Goal: Task Accomplishment & Management: Complete application form

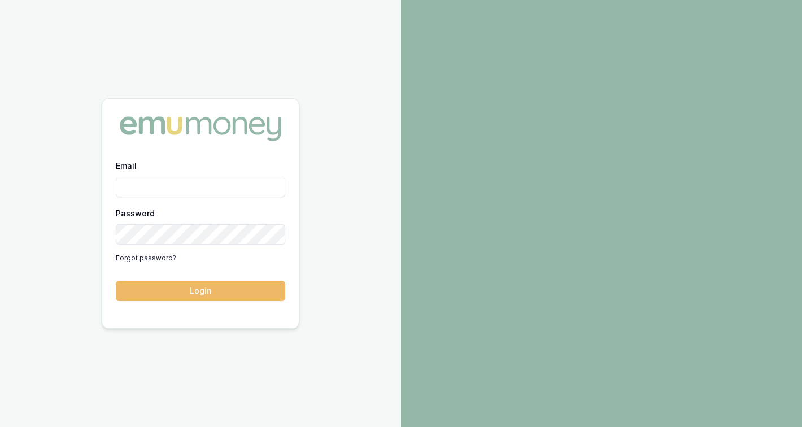
type input "[PERSON_NAME][EMAIL_ADDRESS][DOMAIN_NAME]"
click at [223, 294] on button "Login" at bounding box center [200, 291] width 169 height 20
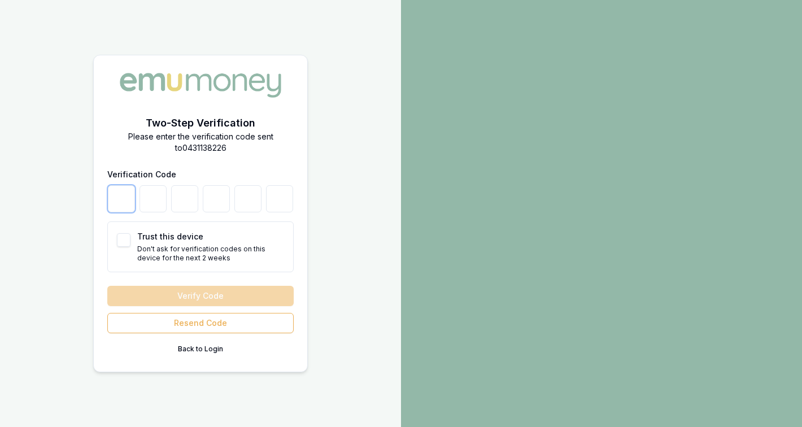
click at [121, 200] on input "number" at bounding box center [121, 198] width 27 height 27
type input "0"
type input "1"
type input "2"
type input "7"
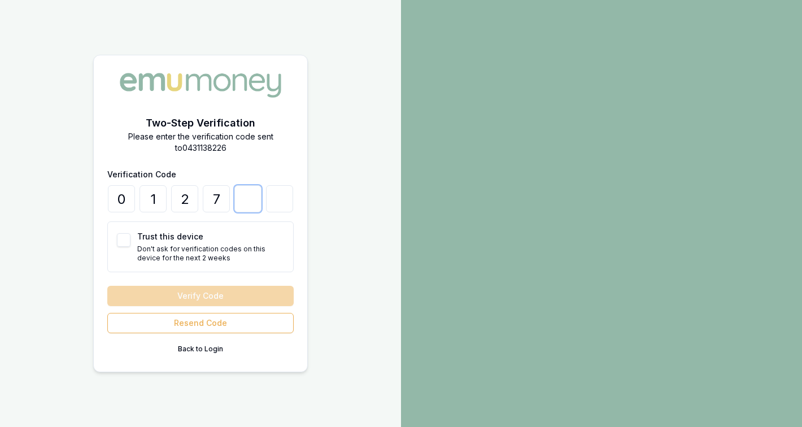
type input "4"
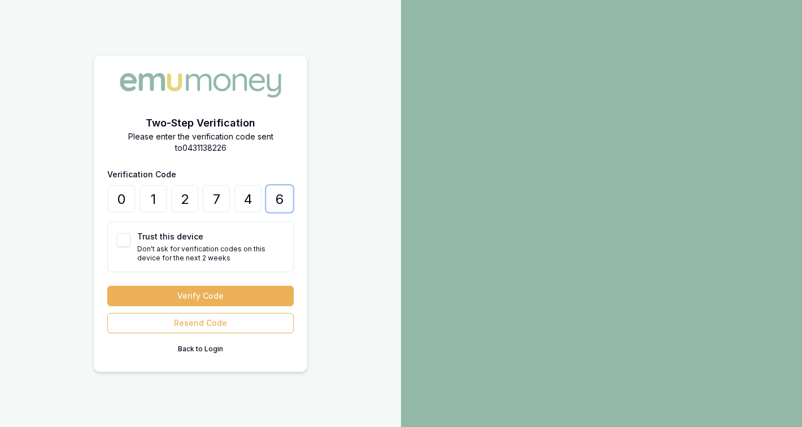
type input "6"
click at [107, 286] on button "Verify Code" at bounding box center [200, 296] width 186 height 20
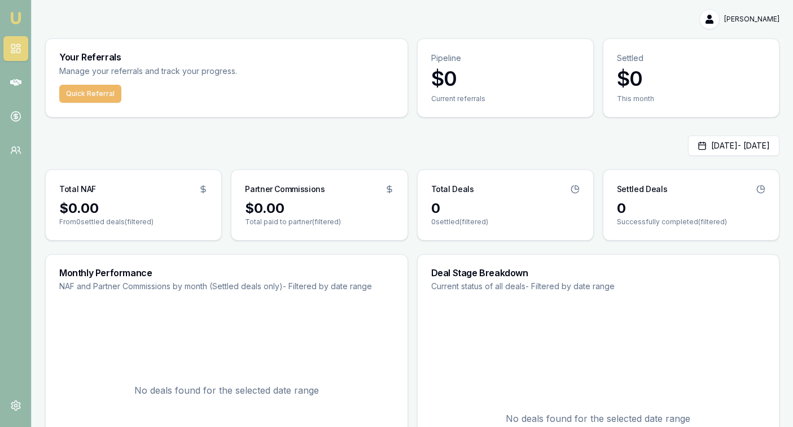
click at [94, 96] on button "Quick Referral" at bounding box center [90, 94] width 62 height 18
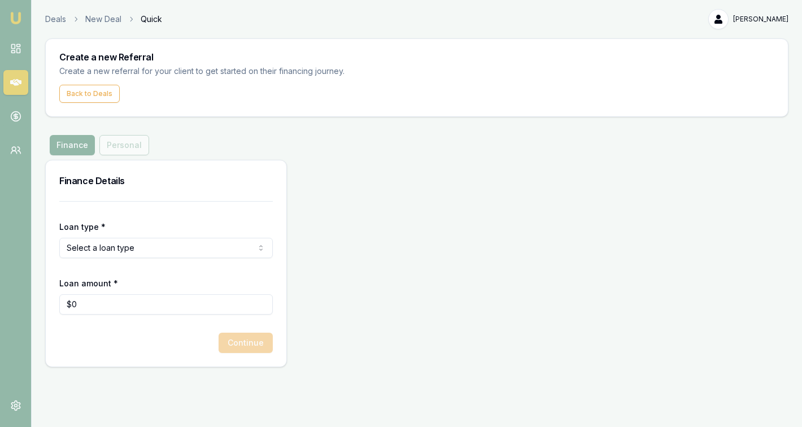
click at [113, 247] on html "Emu Money Deals New Deal Quick kulvir kaur Toggle Menu Create a new Referral Cr…" at bounding box center [401, 213] width 802 height 427
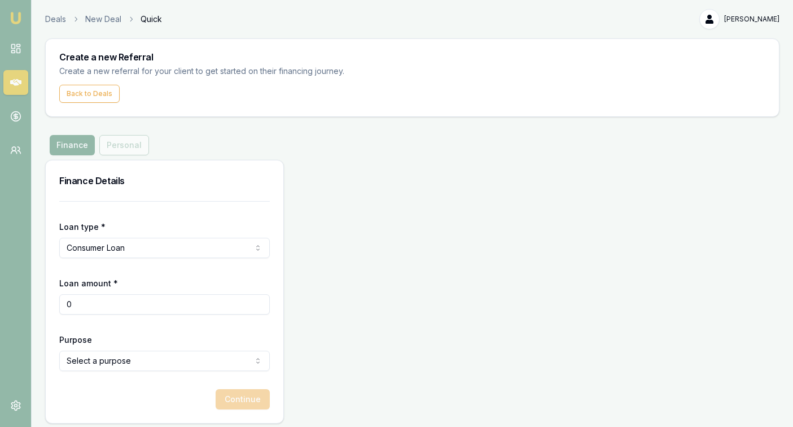
click at [88, 307] on input "0" at bounding box center [164, 304] width 211 height 20
type input "$35,000"
click at [128, 330] on form "Loan type * Consumer Loan Consumer Loan Consumer Asset Commercial Loan Commerci…" at bounding box center [164, 305] width 211 height 208
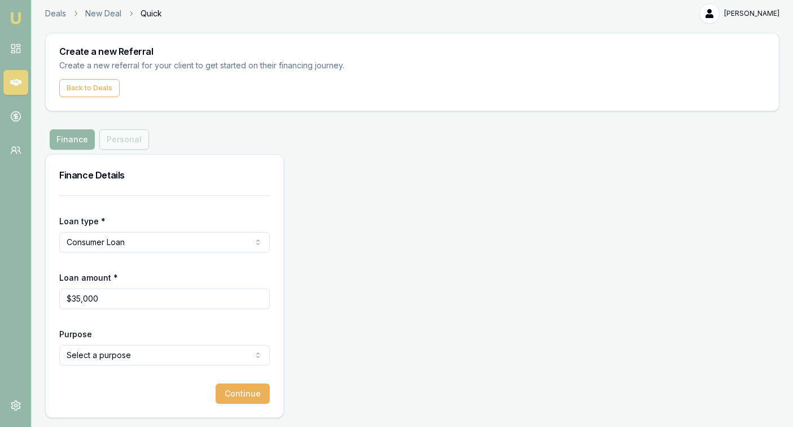
click at [129, 360] on html "Emu Money Deals New Deal Quick kulvir kaur Toggle Menu Create a new Referral Cr…" at bounding box center [396, 207] width 793 height 427
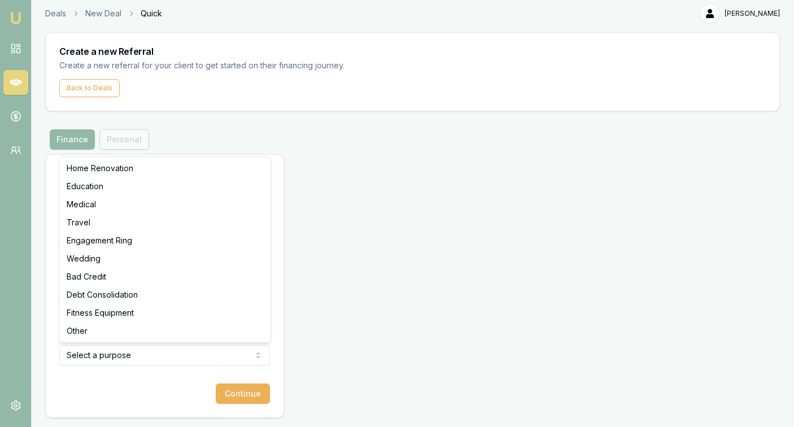
select select "TRAVEL"
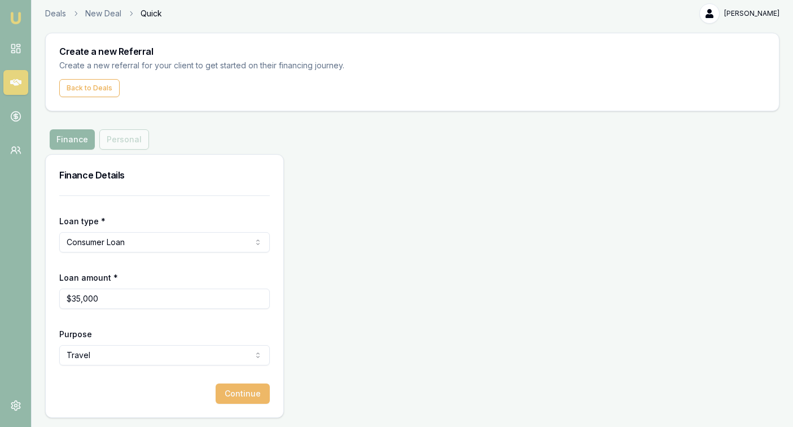
click at [231, 399] on button "Continue" at bounding box center [243, 393] width 54 height 20
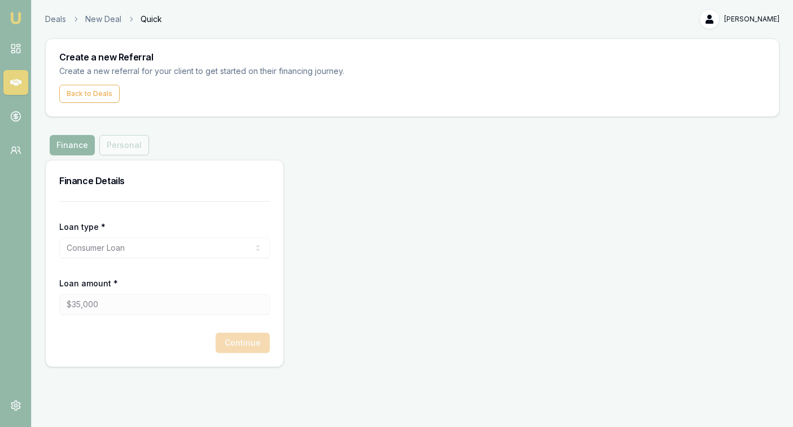
scroll to position [0, 0]
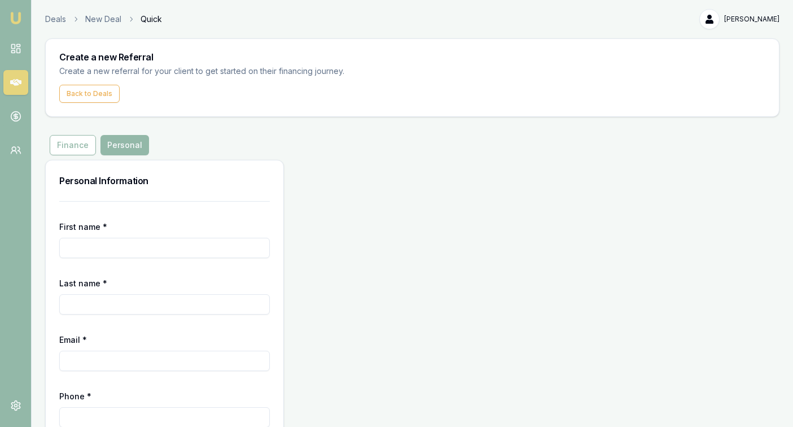
click at [81, 245] on input "First name *" at bounding box center [164, 248] width 211 height 20
type input "Satinder"
type input "singh"
click at [84, 360] on input "Email *" at bounding box center [164, 361] width 211 height 20
paste input "satindersinghdhillon54@gmail.com"
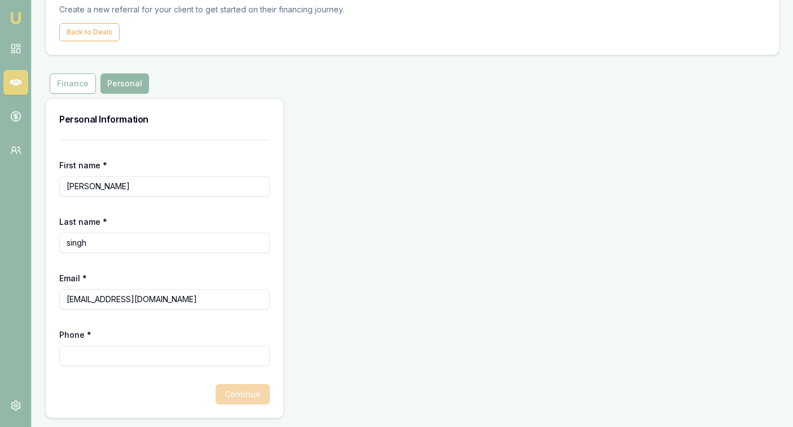
scroll to position [62, 0]
type input "satindersinghdhillon54@gmail.com"
click at [115, 352] on input "Phone *" at bounding box center [164, 355] width 211 height 20
paste input "414 710 200"
type input "0414 710 200"
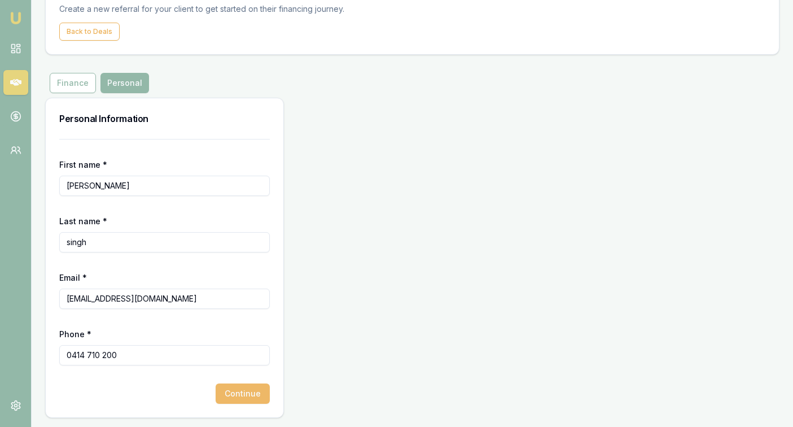
click at [245, 396] on button "Continue" at bounding box center [243, 393] width 54 height 20
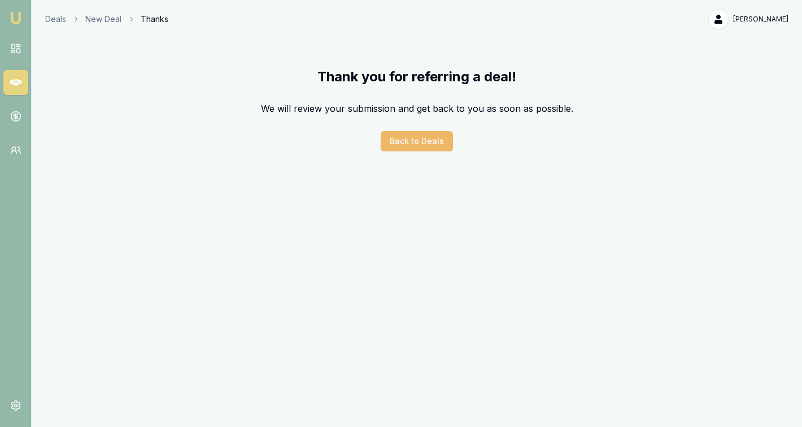
click at [417, 137] on button "Back to Deals" at bounding box center [417, 141] width 72 height 20
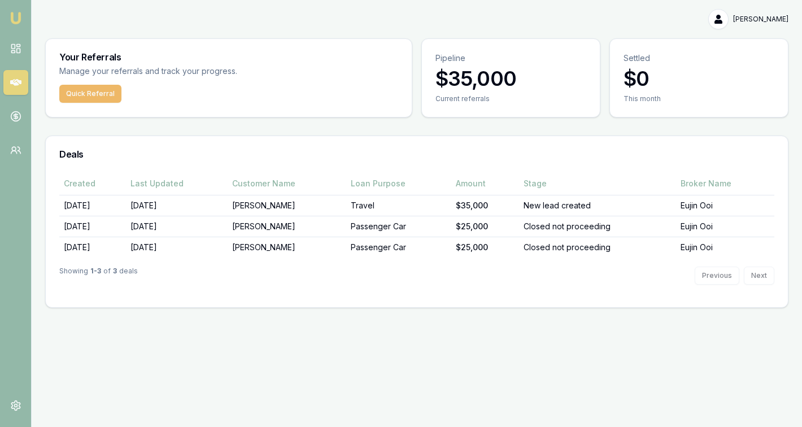
click at [97, 95] on button "Quick Referral" at bounding box center [90, 94] width 62 height 18
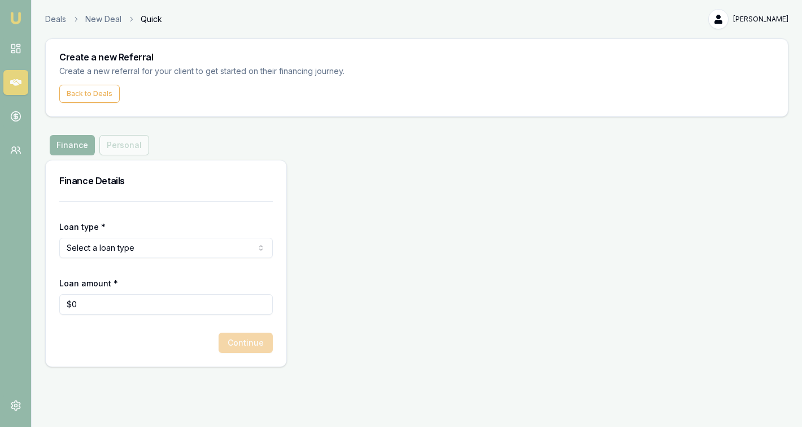
click at [154, 250] on html "Emu Money Deals New Deal Quick kulvir kaur Toggle Menu Create a new Referral Cr…" at bounding box center [401, 213] width 802 height 427
select select "COMMERCIAL_ASSET"
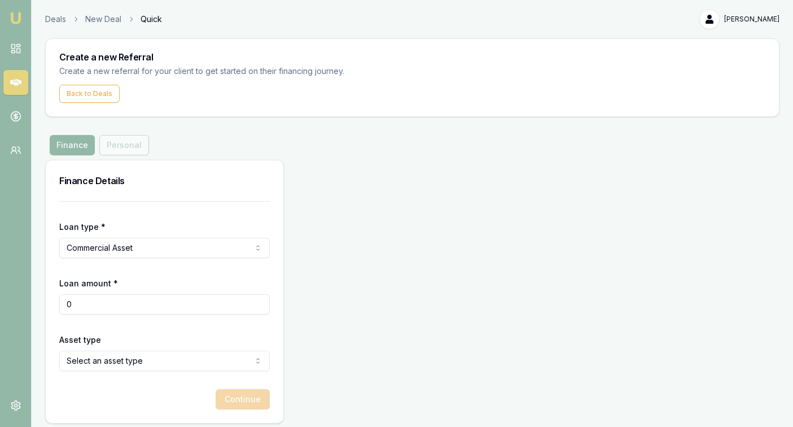
click at [106, 302] on input "0" at bounding box center [164, 304] width 211 height 20
type input "$61,000"
click at [172, 324] on form "Loan type * Commercial Asset Consumer Loan Consumer Asset Commercial Loan Comme…" at bounding box center [164, 305] width 211 height 208
click at [155, 365] on html "Emu Money Deals New Deal Quick kulvir kaur Toggle Menu Create a new Referral Cr…" at bounding box center [396, 213] width 793 height 427
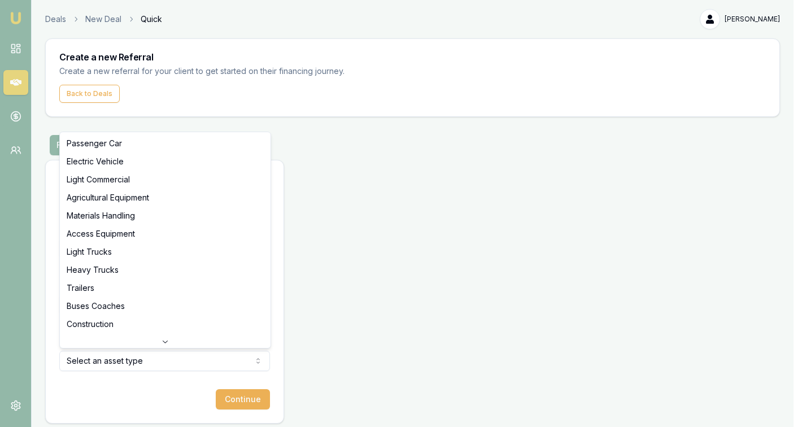
select select "LIGHT_COMMERCIAL"
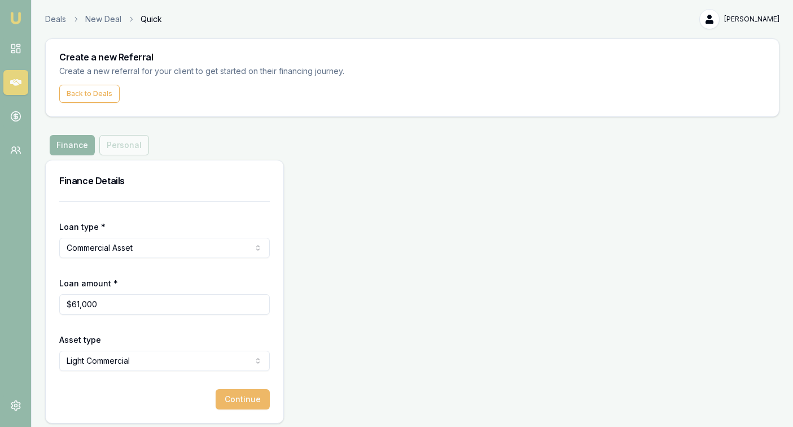
click at [243, 403] on button "Continue" at bounding box center [243, 399] width 54 height 20
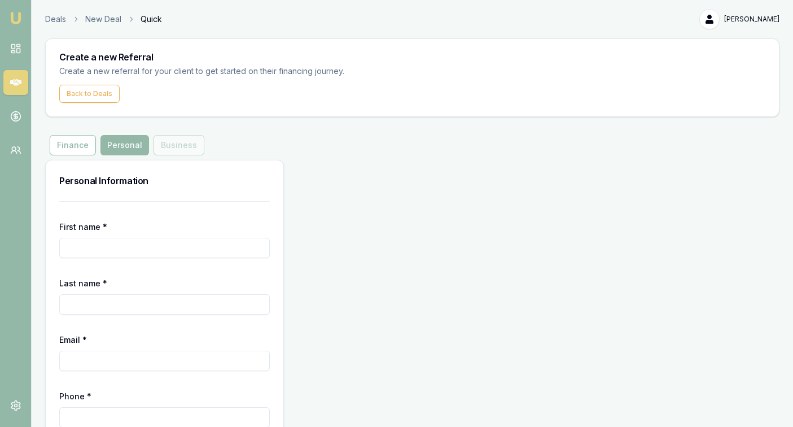
click at [91, 250] on input "First name *" at bounding box center [164, 248] width 211 height 20
type input "gaurav"
type input "sharma"
click at [129, 363] on input "Email *" at bounding box center [164, 361] width 211 height 20
paste input "Sharma.gaurav8428@gmail.com"
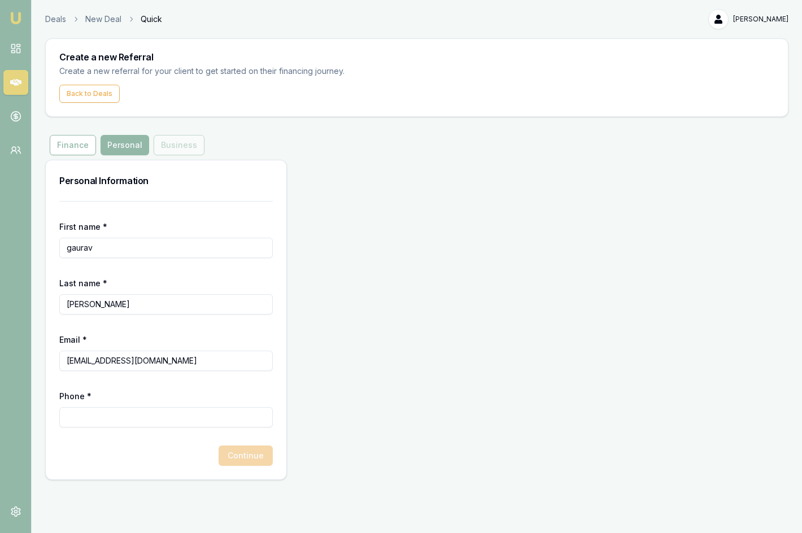
type input "Sharma.gaurav8428@gmail.com"
click at [98, 415] on input "Phone *" at bounding box center [165, 417] width 213 height 20
paste input "432 862 881"
type input "0432 862 881"
click at [113, 426] on div "First name * gaurav Last name * sharma Email * Sharma.gaurav8428@gmail.com Phon…" at bounding box center [166, 340] width 241 height 278
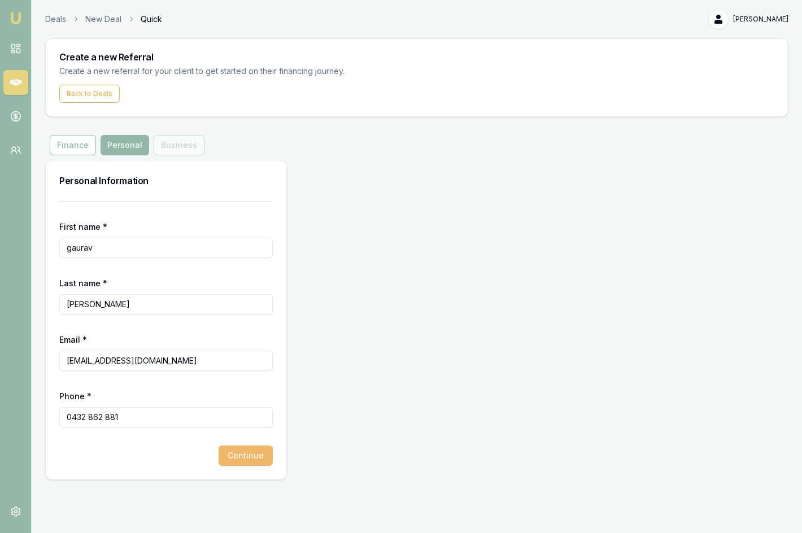
click at [239, 426] on button "Continue" at bounding box center [246, 456] width 54 height 20
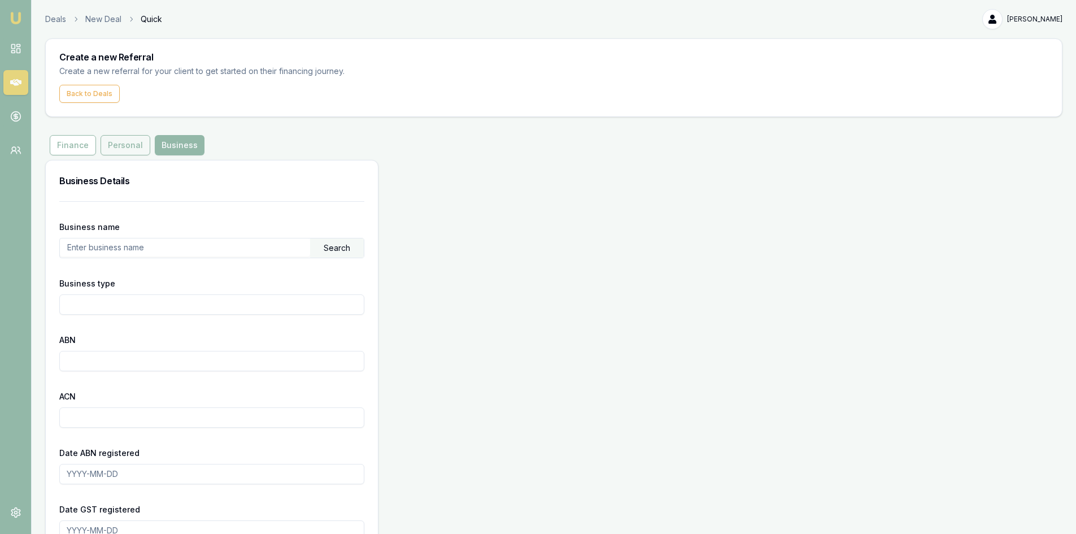
click at [112, 139] on button "Personal" at bounding box center [126, 145] width 50 height 20
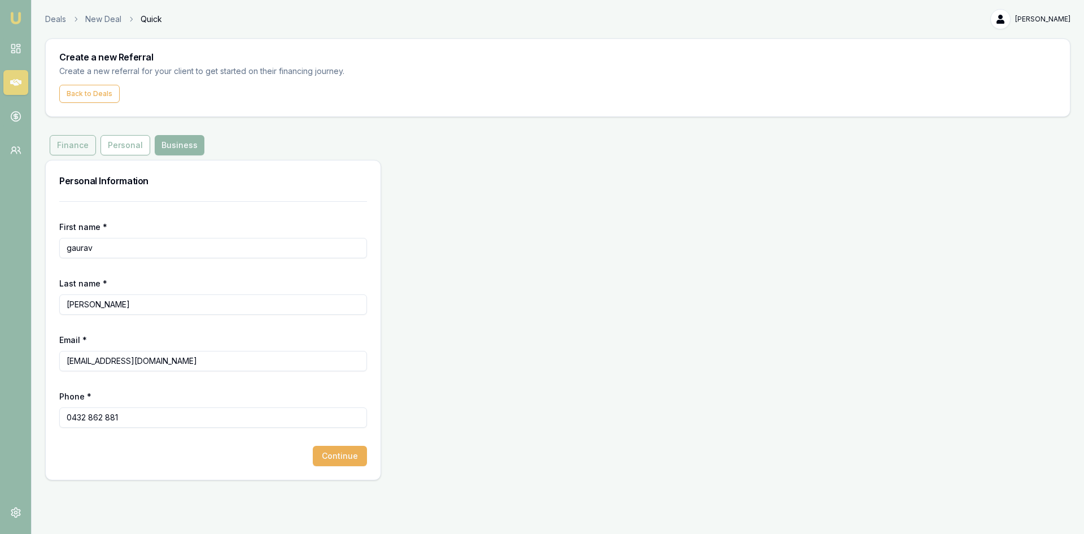
click at [66, 148] on button "Finance" at bounding box center [73, 145] width 46 height 20
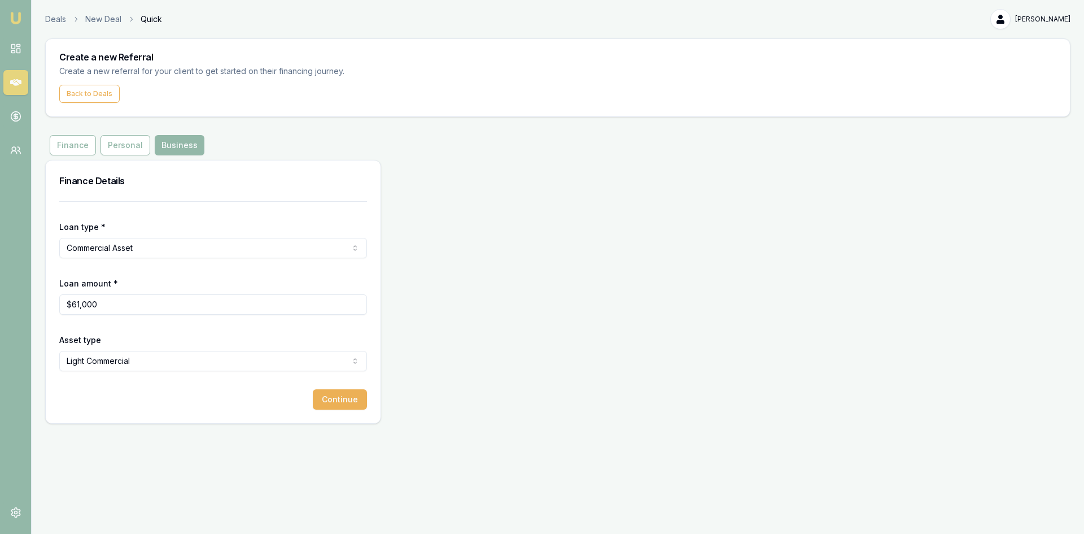
click at [134, 248] on html "Emu Money Deals New Deal Quick kulvir kaur Toggle Menu Create a new Referral Cr…" at bounding box center [542, 267] width 1084 height 534
select select "CONSUMER_ASSET"
click at [130, 353] on html "Emu Money Deals New Deal Quick kulvir kaur Toggle Menu Create a new Referral Cr…" at bounding box center [542, 267] width 1084 height 534
click at [344, 400] on button "Continue" at bounding box center [340, 399] width 54 height 20
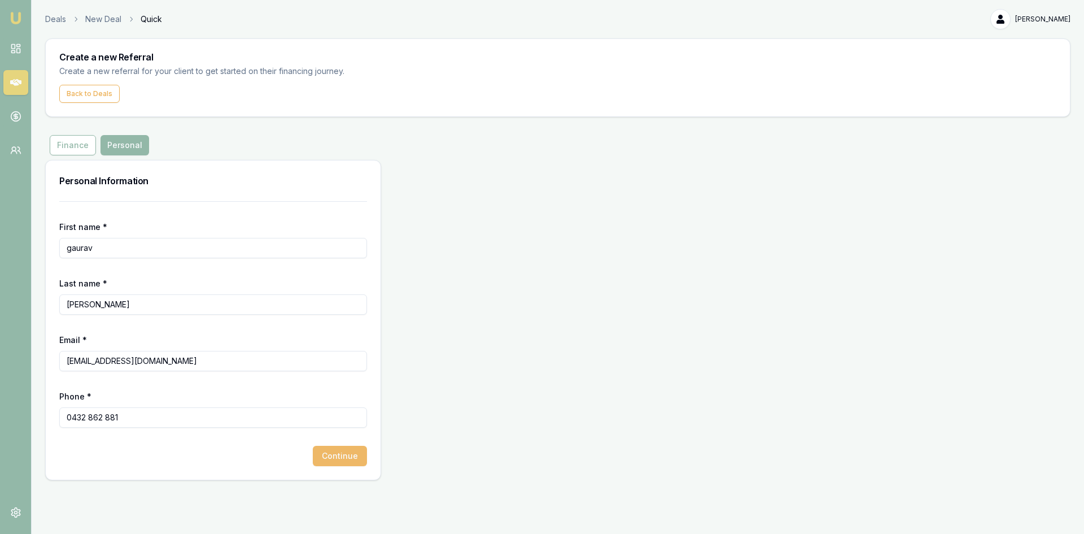
click at [353, 426] on button "Continue" at bounding box center [340, 456] width 54 height 20
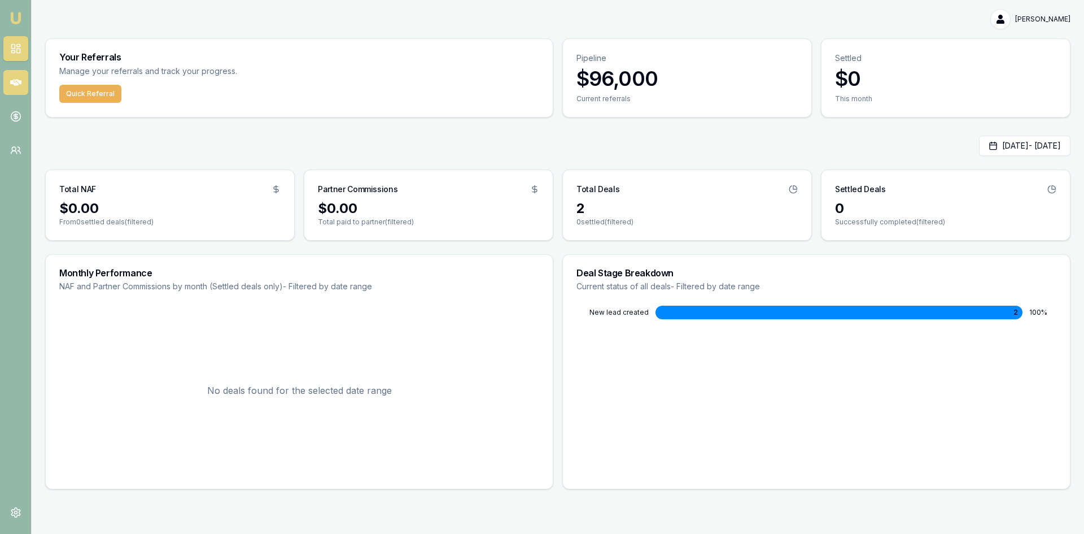
click at [10, 76] on link at bounding box center [15, 82] width 25 height 25
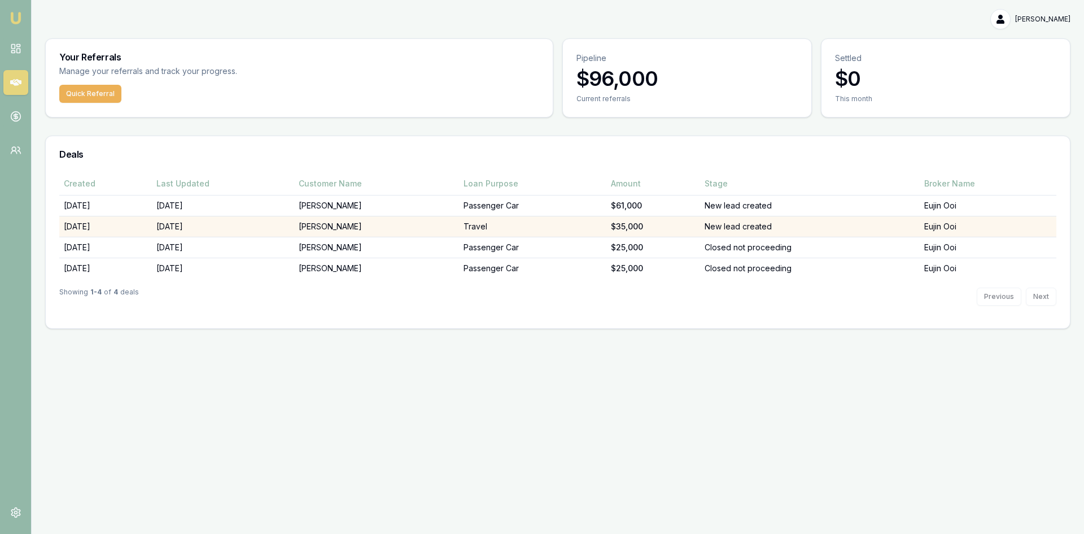
click at [355, 229] on td "Satinder Atwal" at bounding box center [376, 226] width 165 height 21
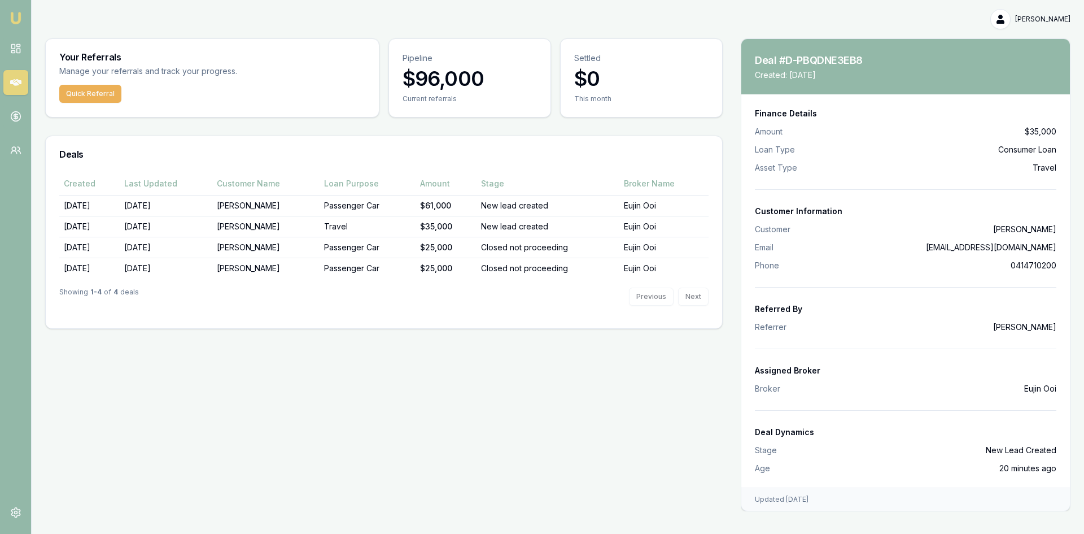
click at [967, 250] on link "satindersinghdhillon54@gmail.com" at bounding box center [991, 247] width 130 height 10
